Goal: Information Seeking & Learning: Learn about a topic

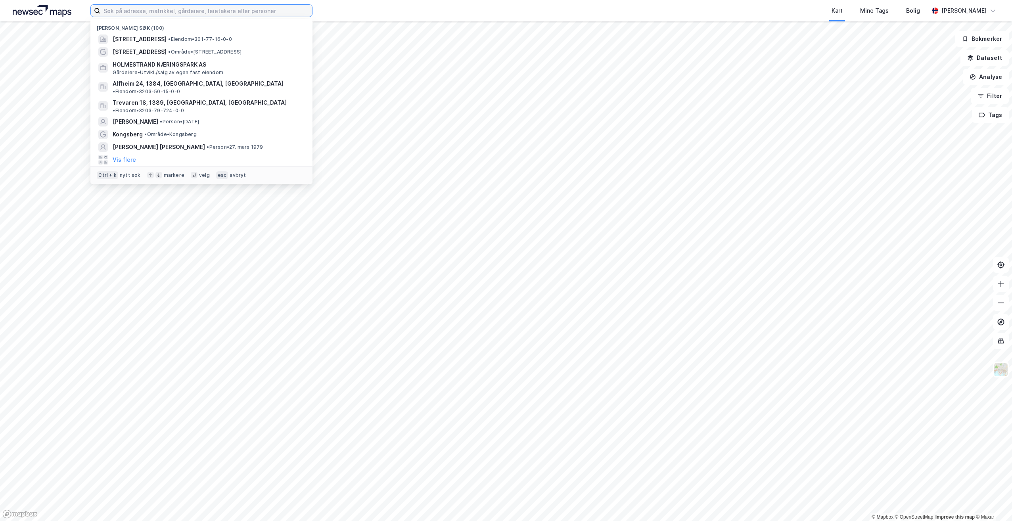
click at [287, 7] on input at bounding box center [206, 11] width 212 height 12
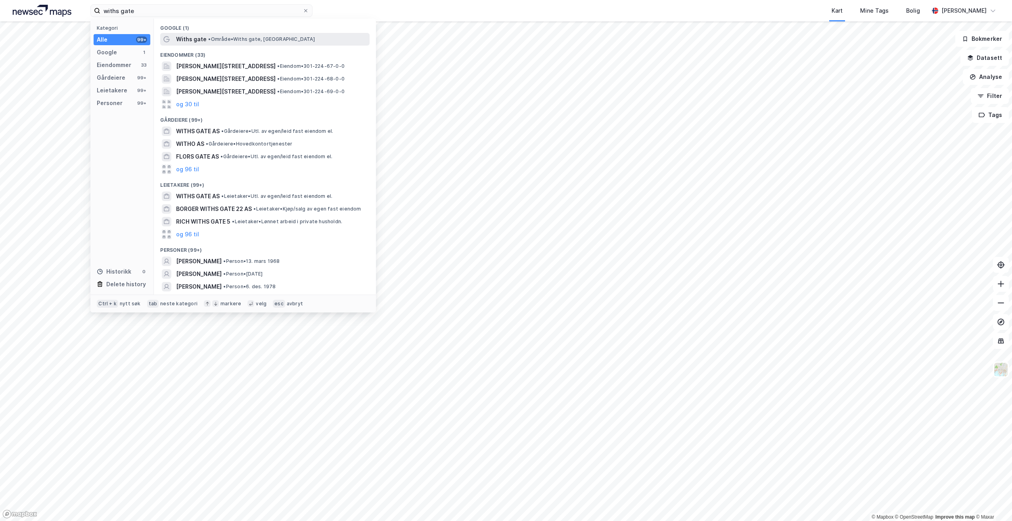
click at [225, 39] on span "• Område • Withs gate, [GEOGRAPHIC_DATA]" at bounding box center [261, 39] width 106 height 6
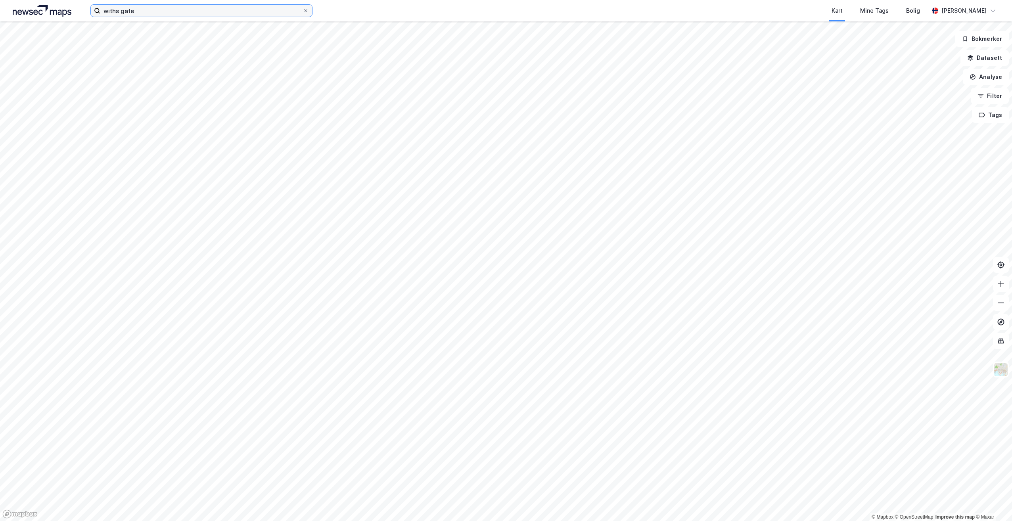
click at [150, 9] on input "withs gate" at bounding box center [201, 11] width 202 height 12
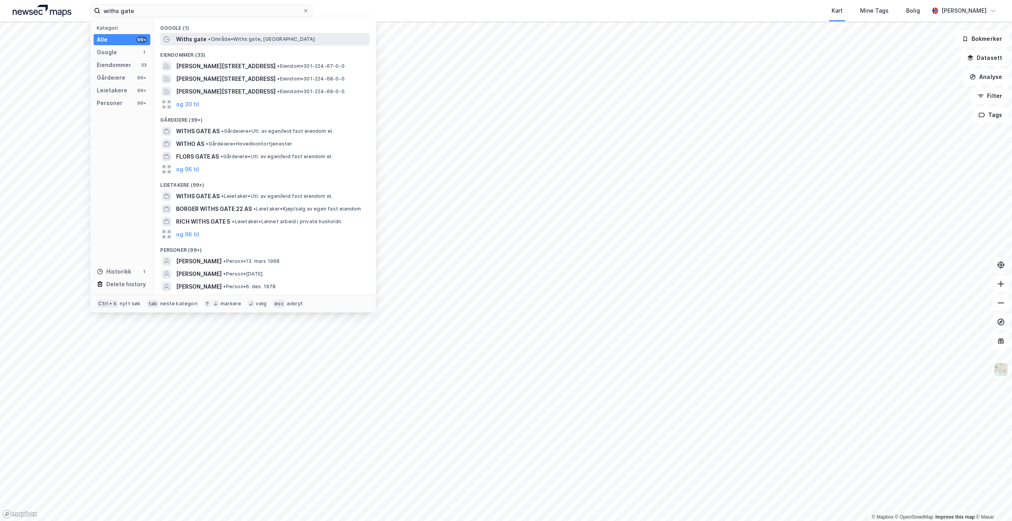
click at [205, 38] on div "Withs gate • Område • Withs gate, [GEOGRAPHIC_DATA]" at bounding box center [272, 40] width 192 height 10
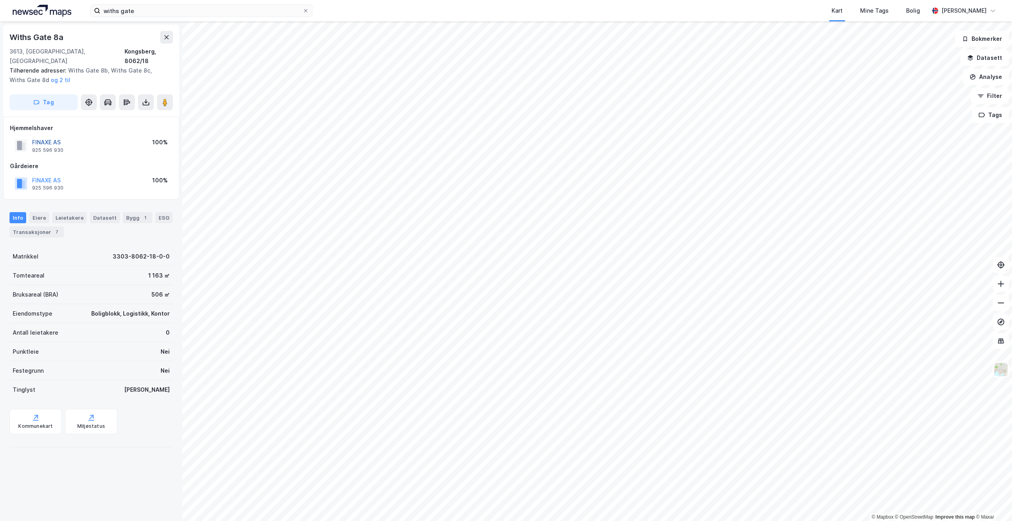
click at [0, 0] on button "FINAXE AS" at bounding box center [0, 0] width 0 height 0
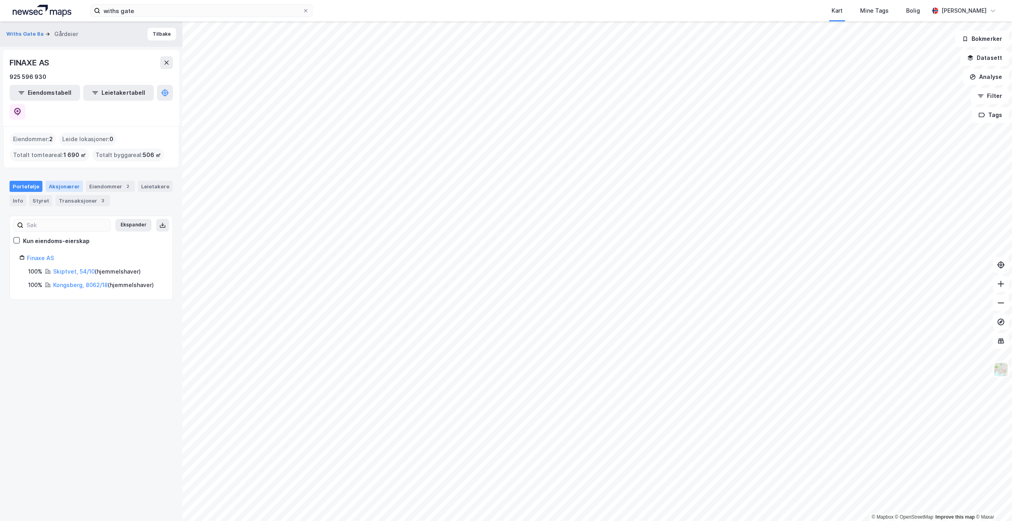
click at [63, 181] on div "Aksjonærer" at bounding box center [64, 186] width 37 height 11
click at [38, 195] on div "Styret" at bounding box center [40, 200] width 23 height 11
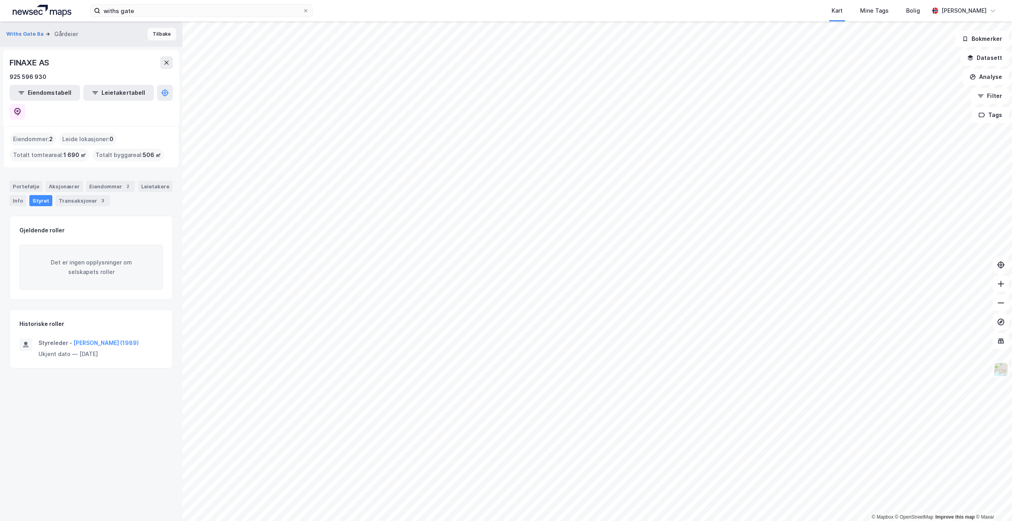
click at [155, 33] on button "Tilbake" at bounding box center [162, 34] width 29 height 13
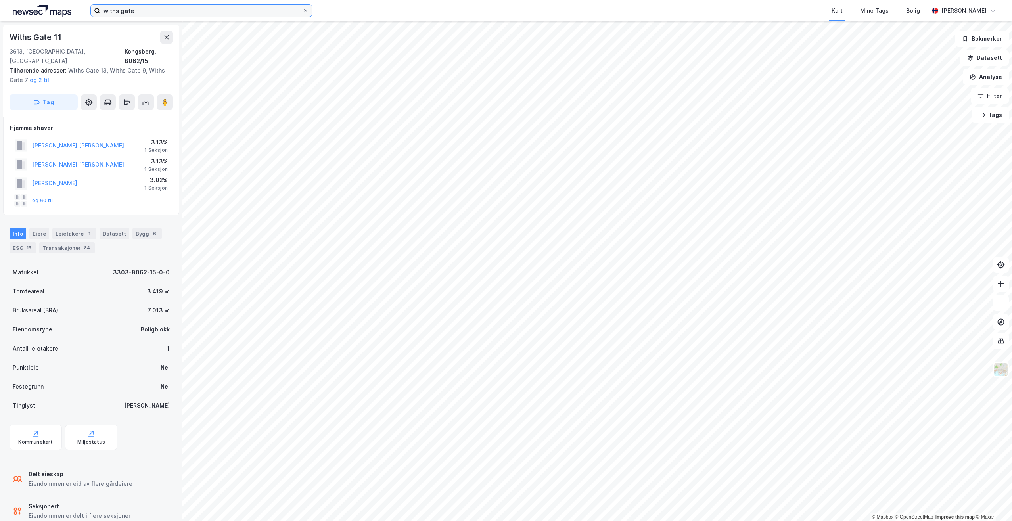
click at [157, 12] on input "withs gate" at bounding box center [201, 11] width 202 height 12
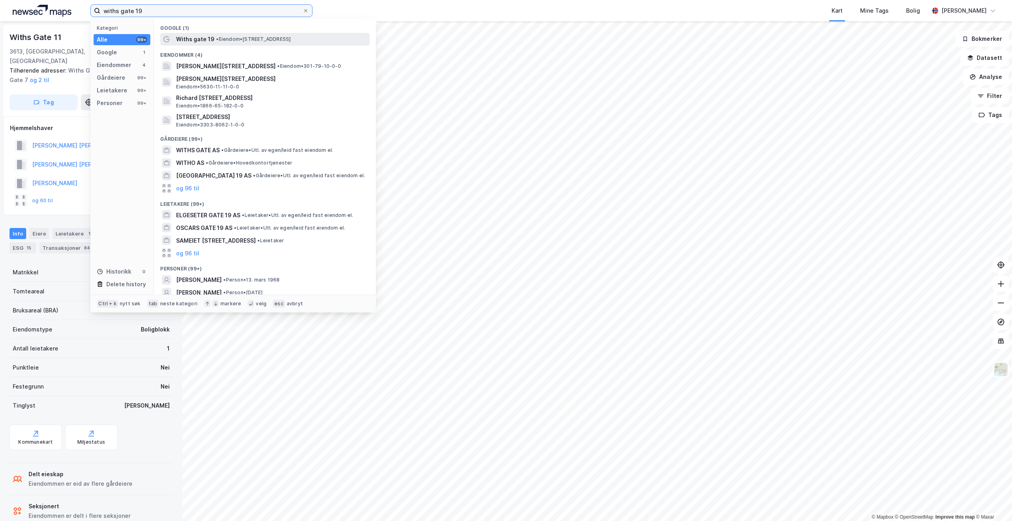
type input "withs gate 19"
click at [211, 38] on span "Withs gate 19" at bounding box center [195, 40] width 38 height 10
